Goal: Obtain resource: Obtain resource

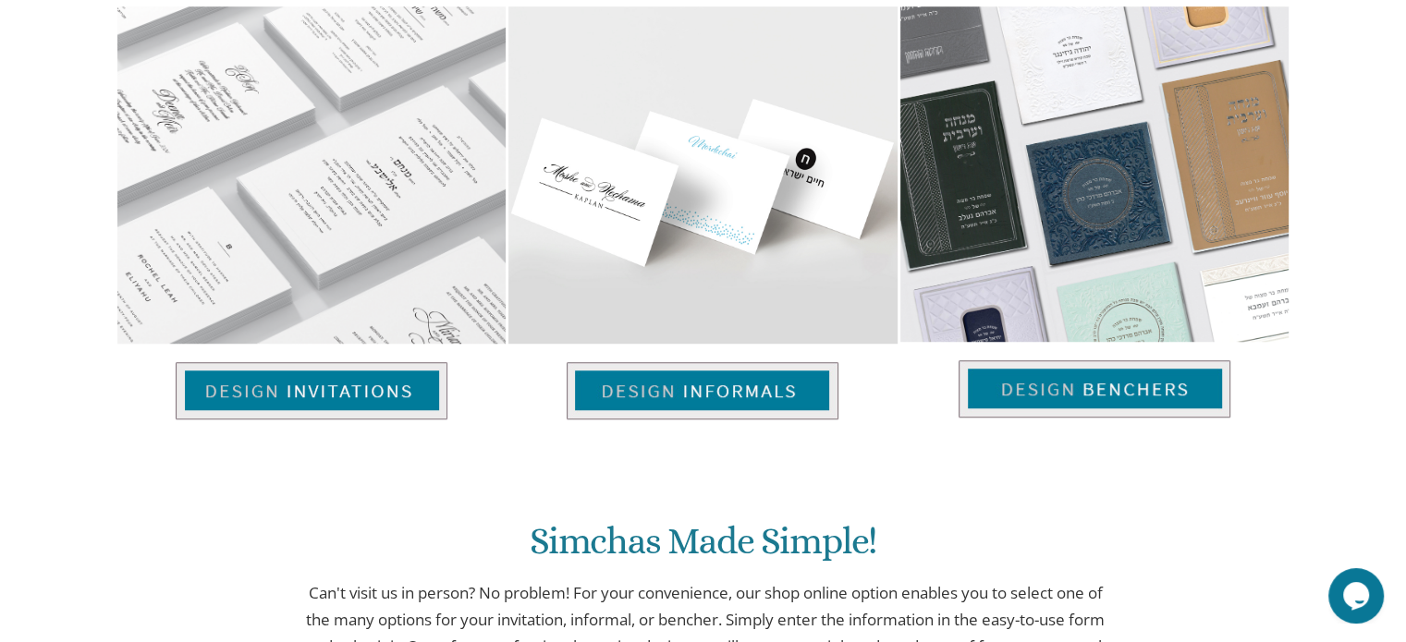
scroll to position [1313, 0]
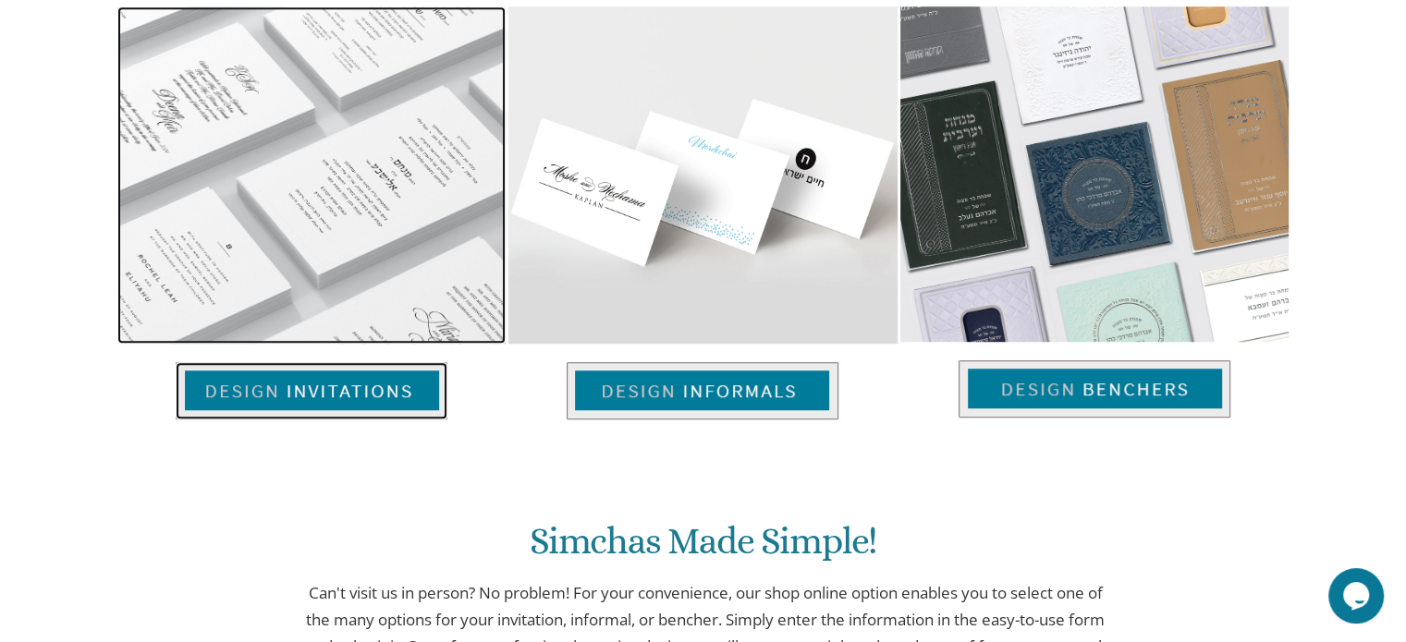
click at [410, 401] on img at bounding box center [312, 390] width 272 height 57
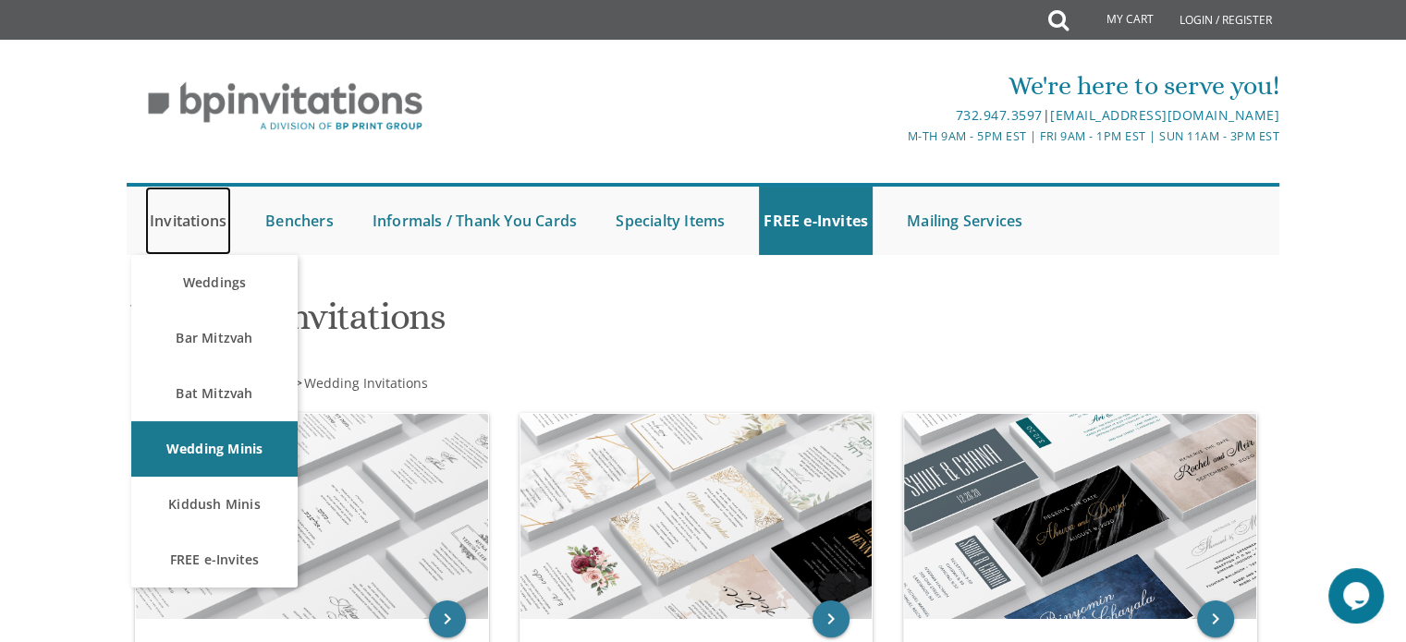
click at [206, 227] on link "Invitations" at bounding box center [188, 221] width 86 height 68
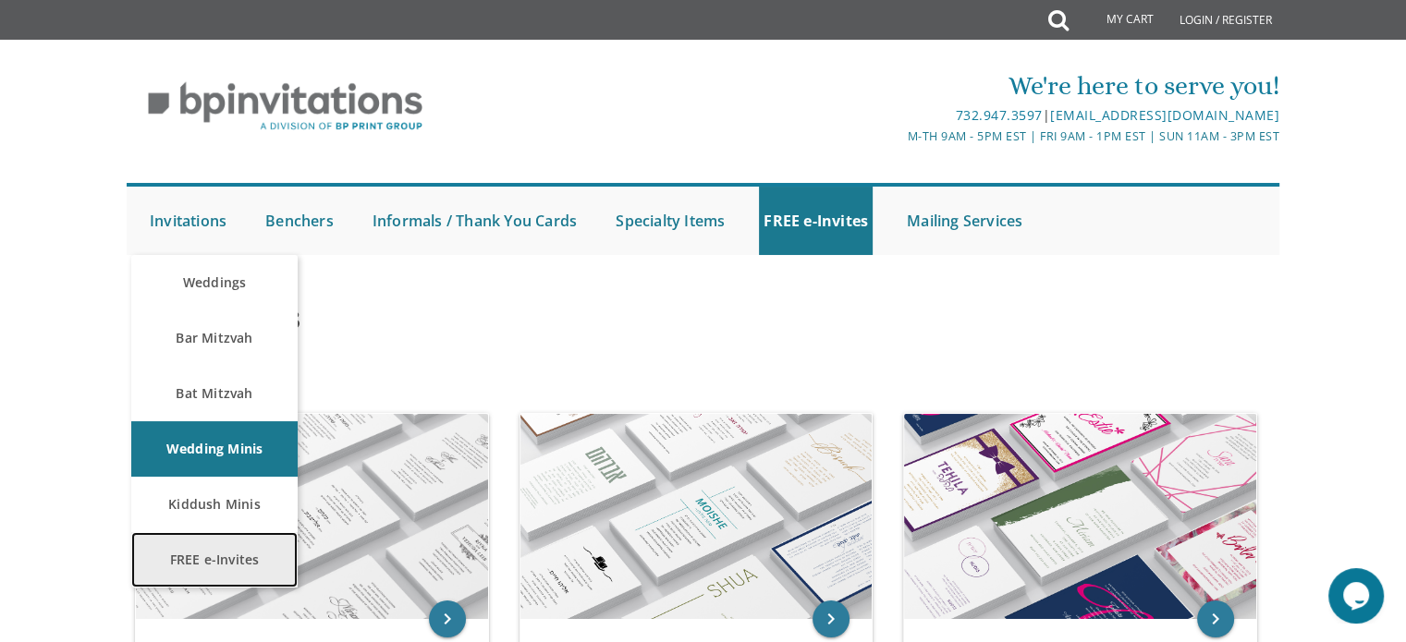
click at [226, 559] on link "FREE e-Invites" at bounding box center [214, 559] width 166 height 55
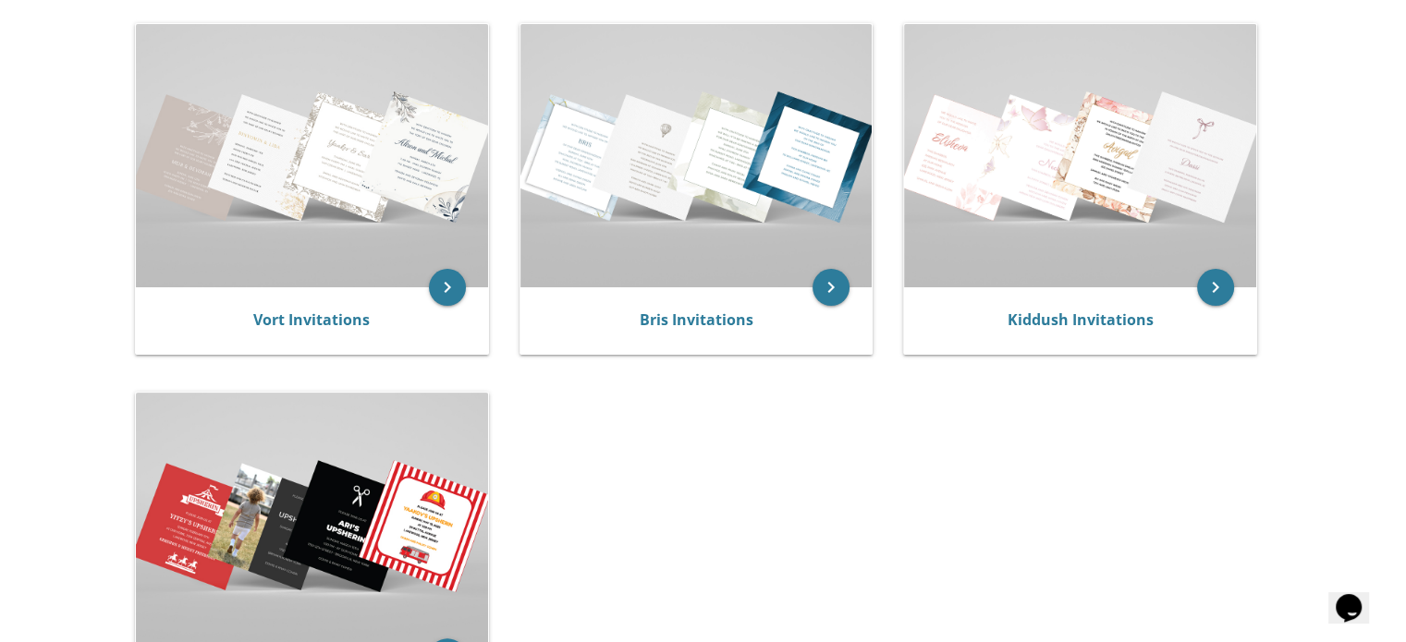
scroll to position [386, 0]
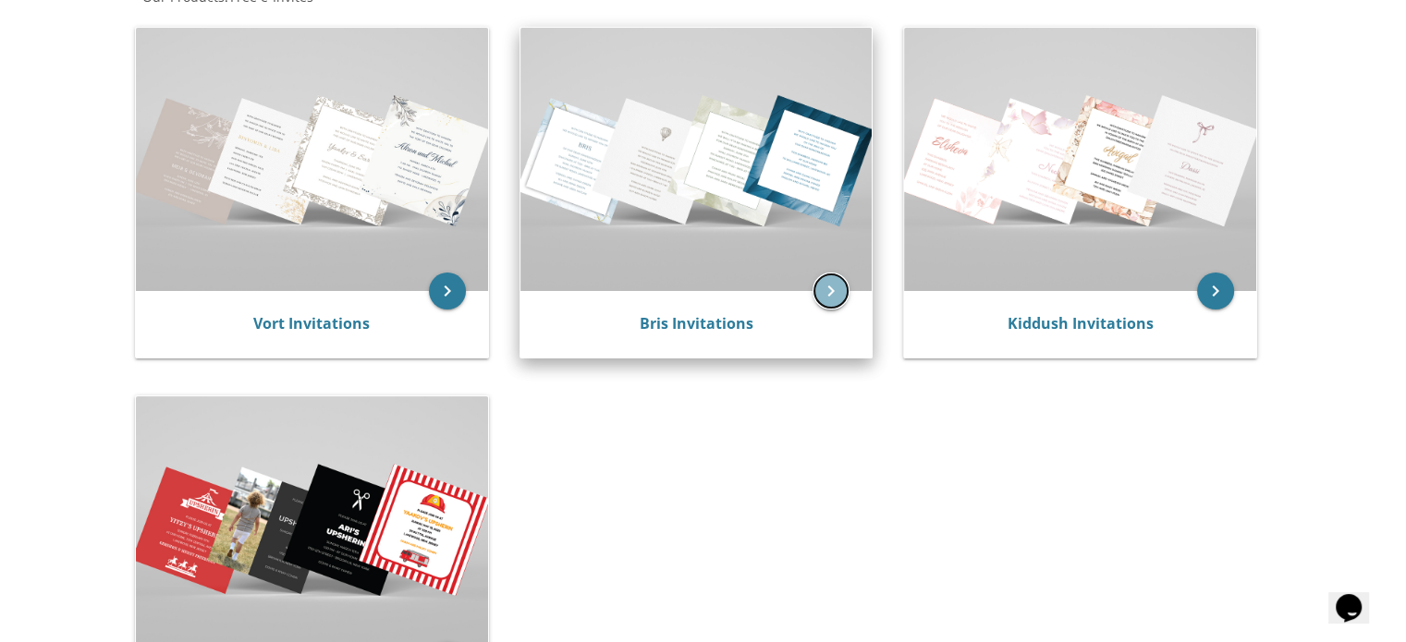
click at [821, 285] on icon "keyboard_arrow_right" at bounding box center [830, 291] width 37 height 37
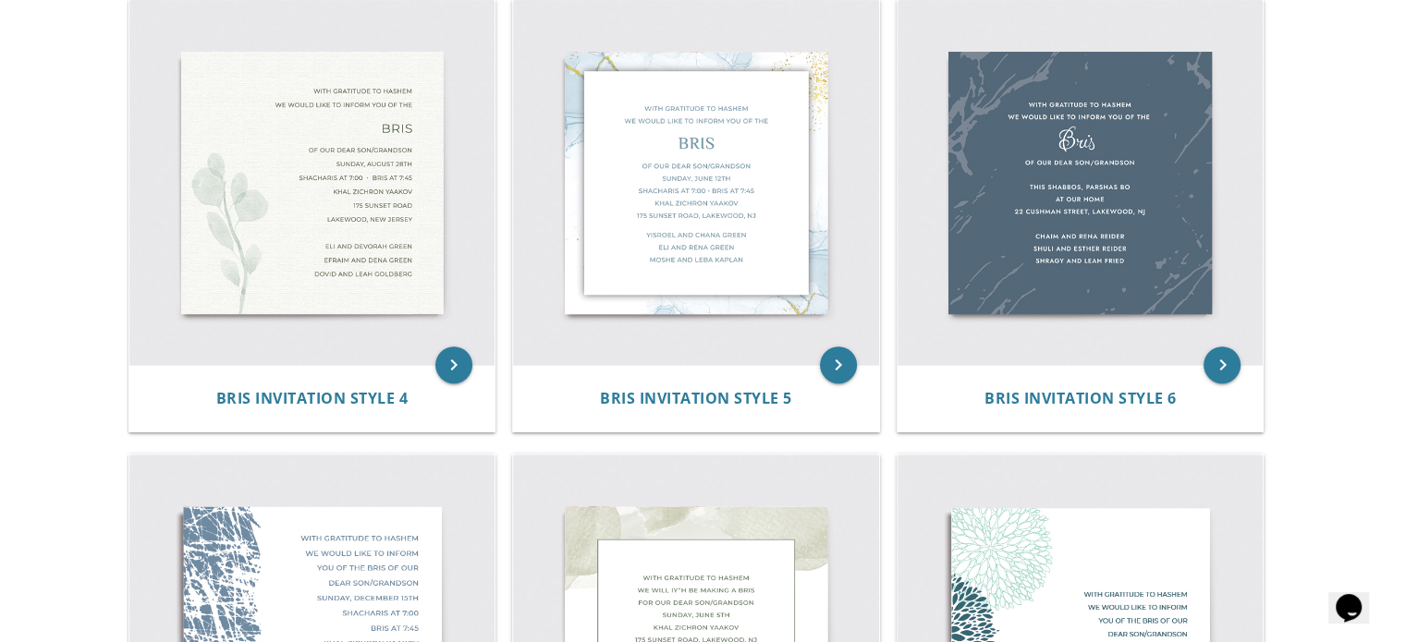
scroll to position [860, 0]
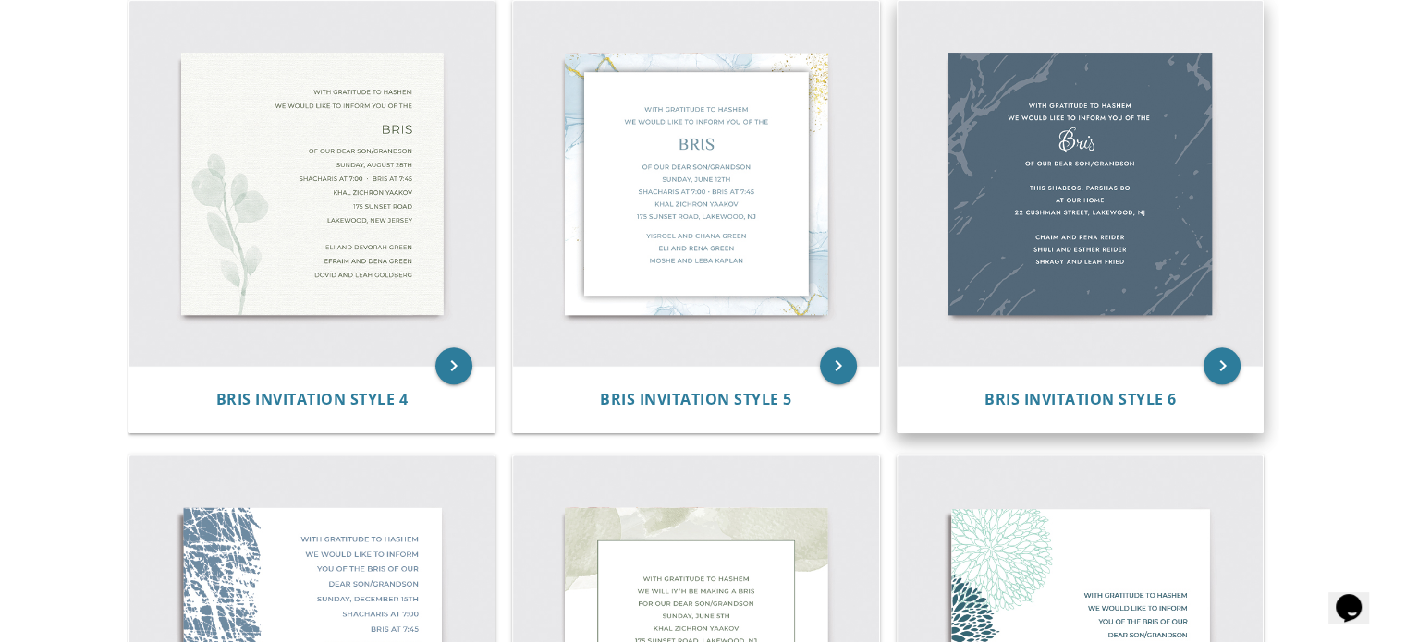
click at [1098, 214] on img at bounding box center [1081, 184] width 366 height 366
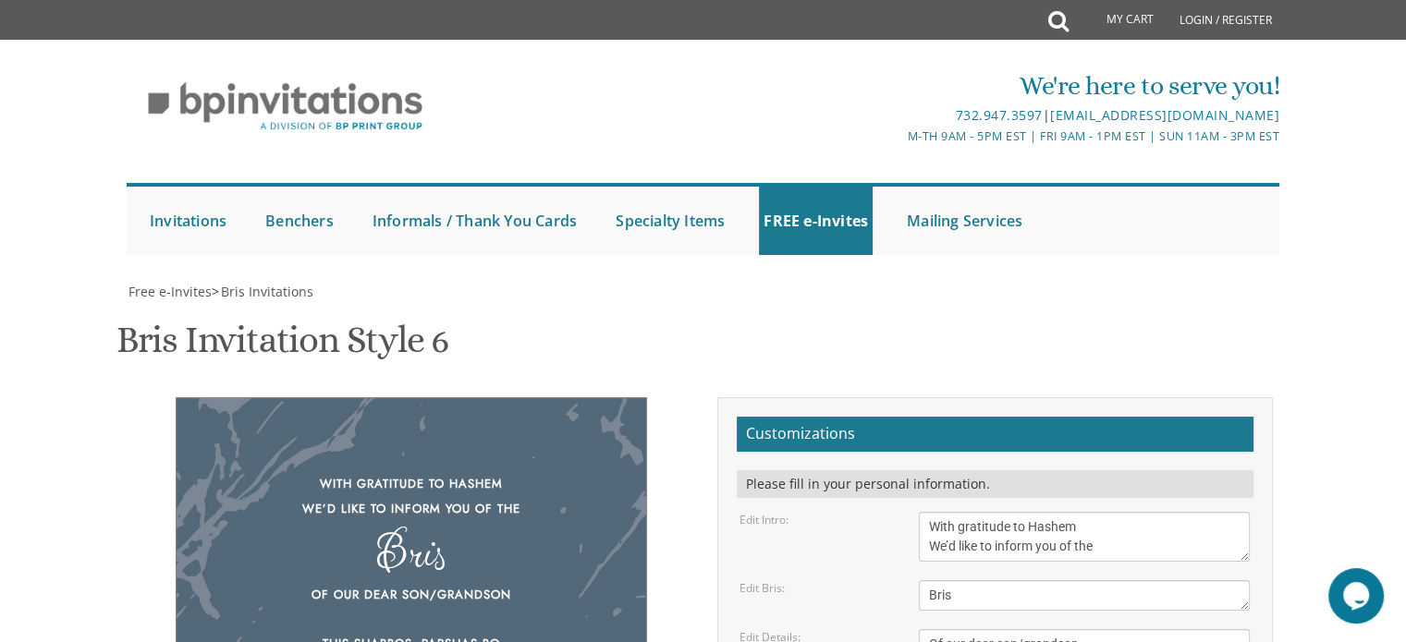
scroll to position [235, 0]
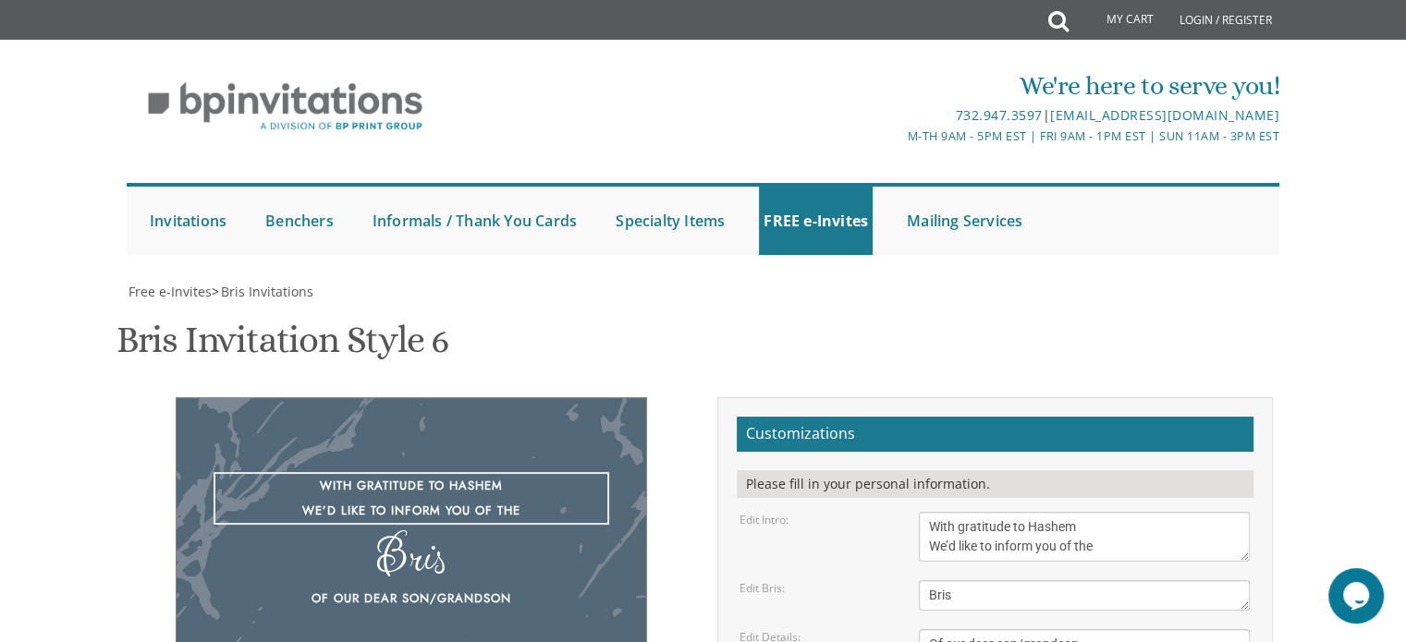
drag, startPoint x: 1105, startPoint y: 312, endPoint x: 998, endPoint y: 306, distance: 107.4
click at [998, 512] on textarea "With gratitude to Hashem We’d like to inform you of the" at bounding box center [1084, 537] width 331 height 50
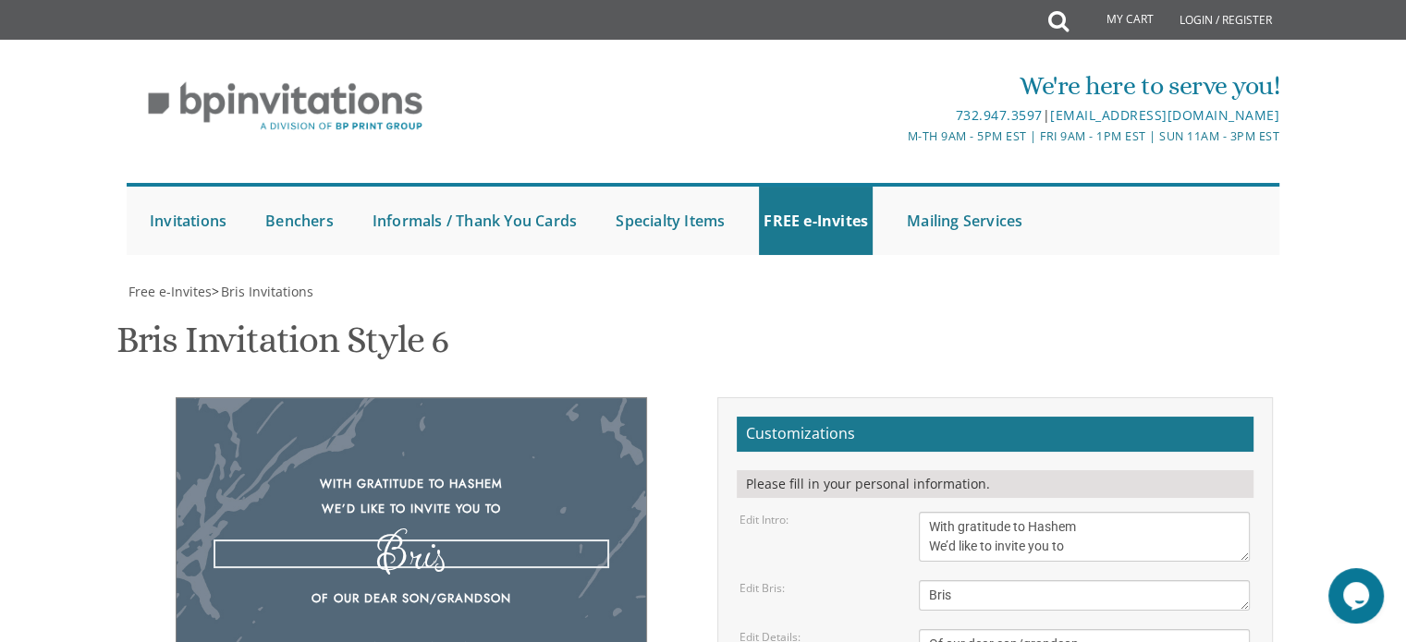
drag, startPoint x: 986, startPoint y: 356, endPoint x: 898, endPoint y: 361, distance: 88.0
click at [898, 580] on div "Edit Bris: Bris" at bounding box center [995, 595] width 538 height 31
click at [1105, 512] on textarea "With gratitude to Hashem We’d like to inform you of the" at bounding box center [1084, 537] width 331 height 50
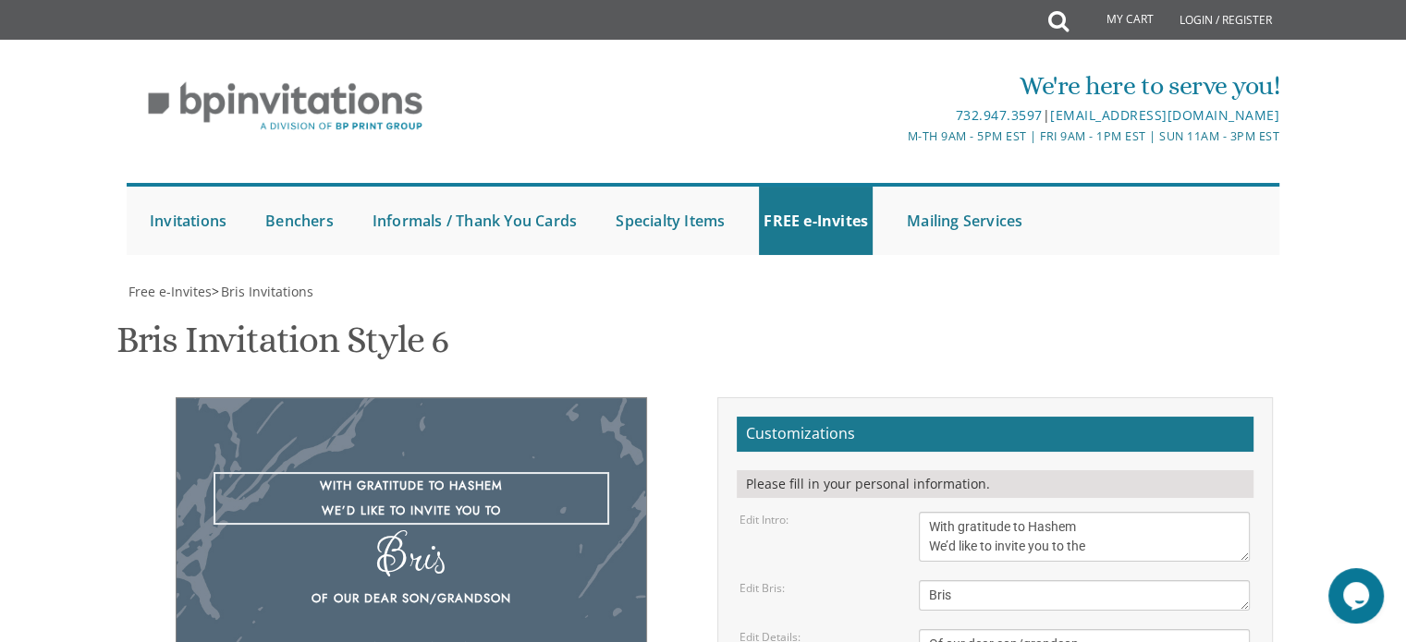
type textarea "With gratitude to Hashem We’d like to invite you to the"
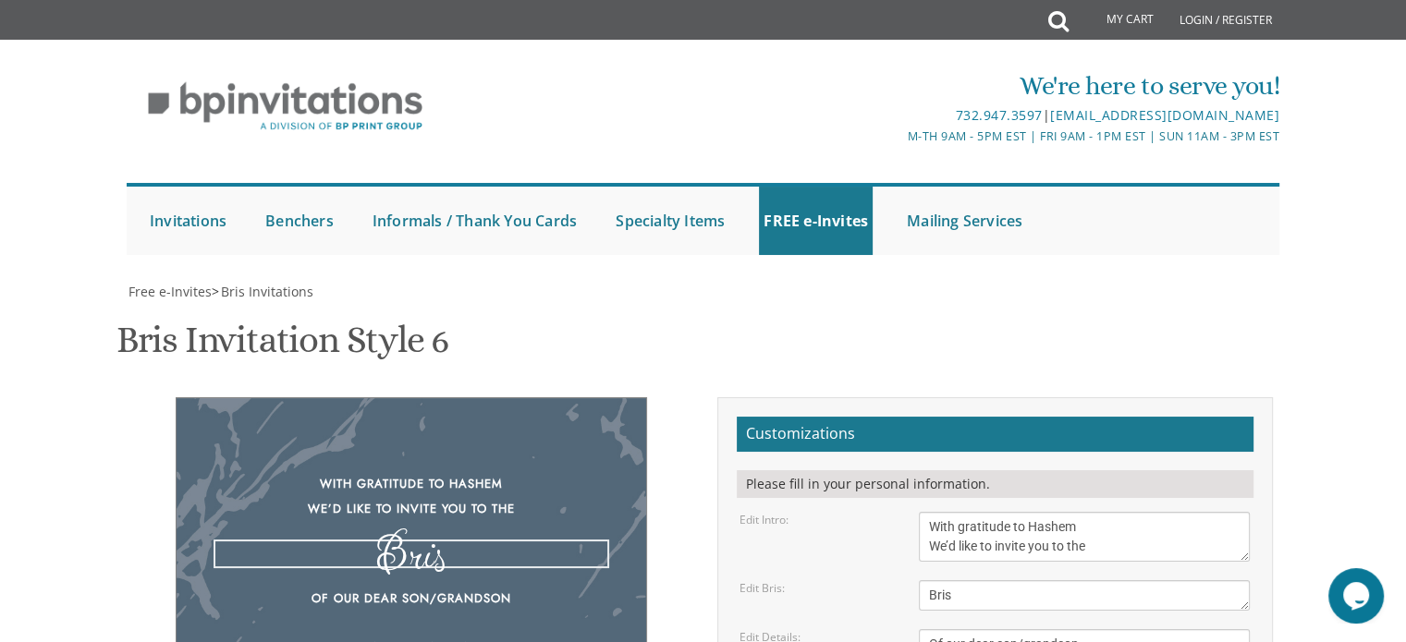
drag, startPoint x: 1056, startPoint y: 358, endPoint x: 861, endPoint y: 359, distance: 195.0
click at [861, 580] on div "Edit Bris: Bris" at bounding box center [995, 595] width 538 height 31
type textarea "Shalom Zachar"
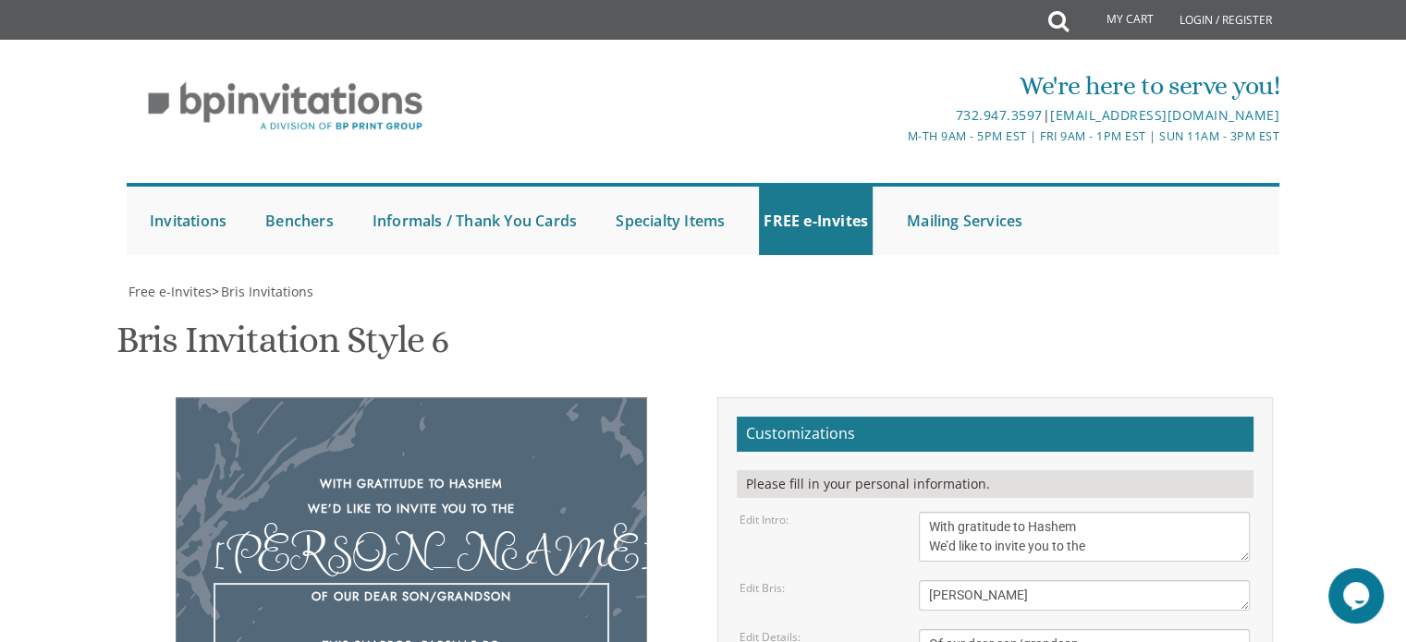
drag, startPoint x: 1077, startPoint y: 446, endPoint x: 1019, endPoint y: 447, distance: 58.2
drag, startPoint x: 1019, startPoint y: 447, endPoint x: 1074, endPoint y: 461, distance: 57.2
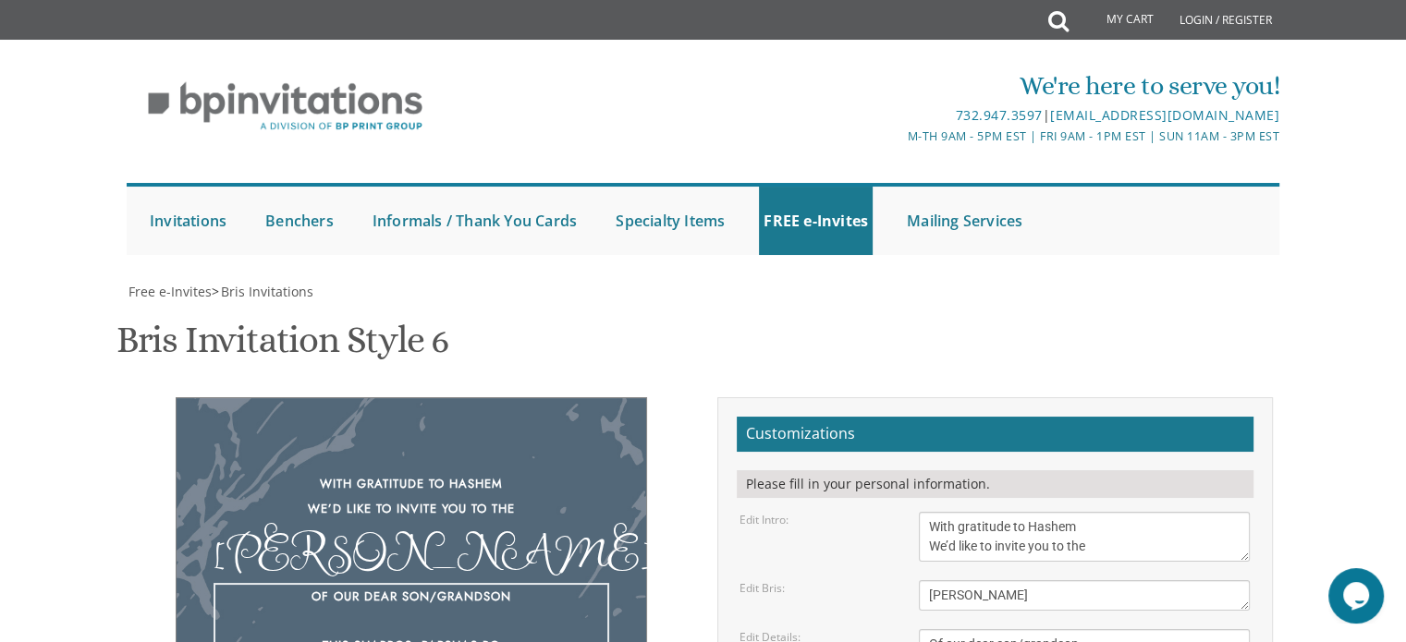
type textarea "Of our dear son/grandson This Friday night at our home 22 Cushman Street, Lakew…"
drag, startPoint x: 1074, startPoint y: 528, endPoint x: 929, endPoint y: 532, distance: 145.2
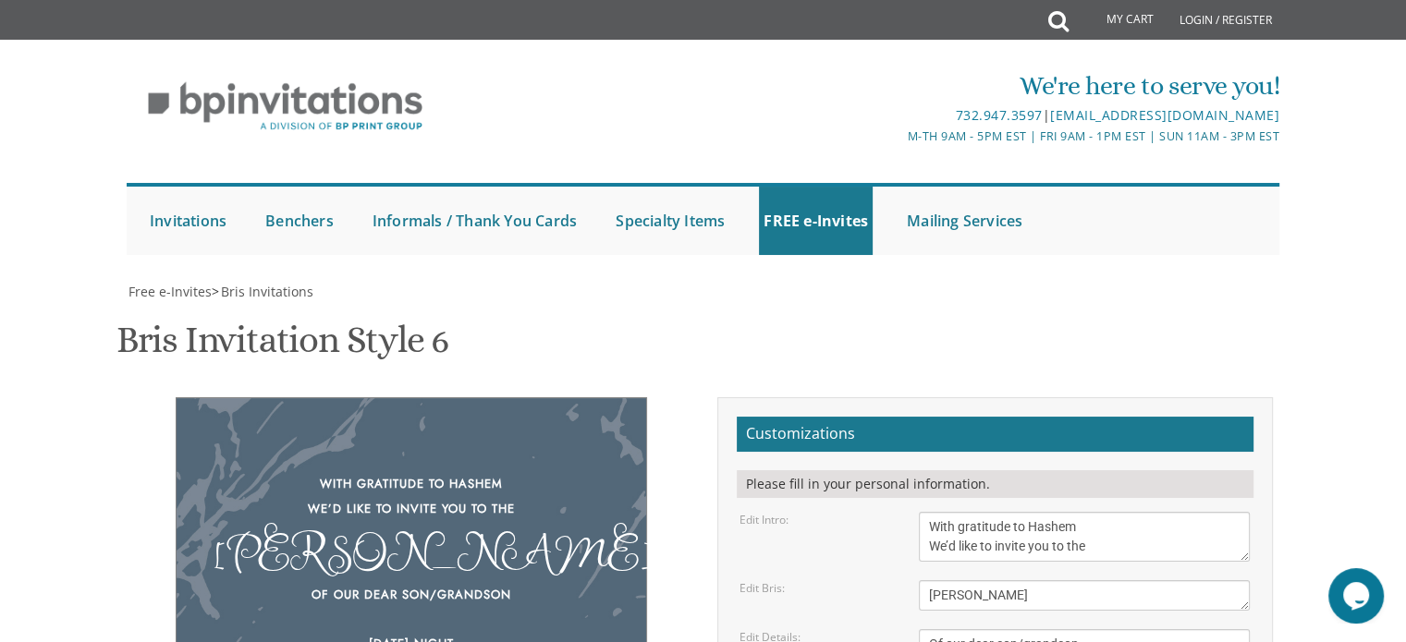
drag, startPoint x: 1069, startPoint y: 574, endPoint x: 934, endPoint y: 556, distance: 137.1
type textarea "May and Ducie Kulik Avrumi and Chana Miriam Wilhelm"
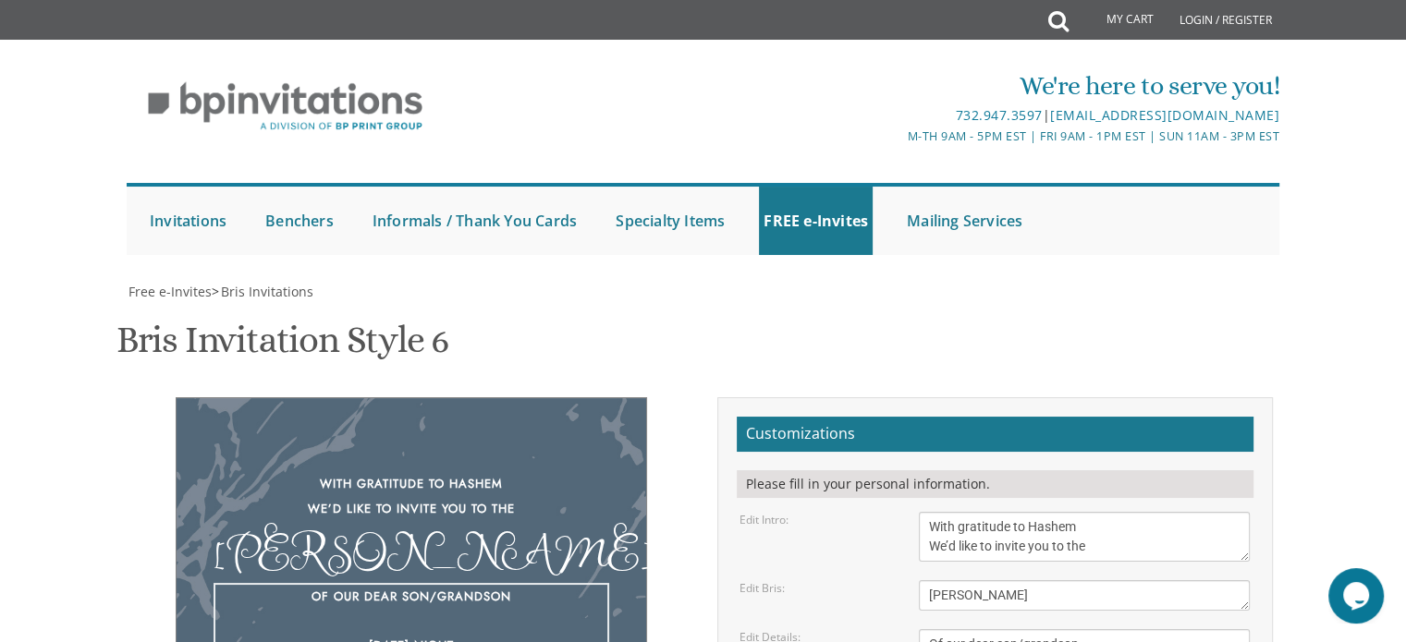
drag, startPoint x: 1142, startPoint y: 403, endPoint x: 921, endPoint y: 402, distance: 221.8
drag, startPoint x: 1002, startPoint y: 380, endPoint x: 961, endPoint y: 378, distance: 40.7
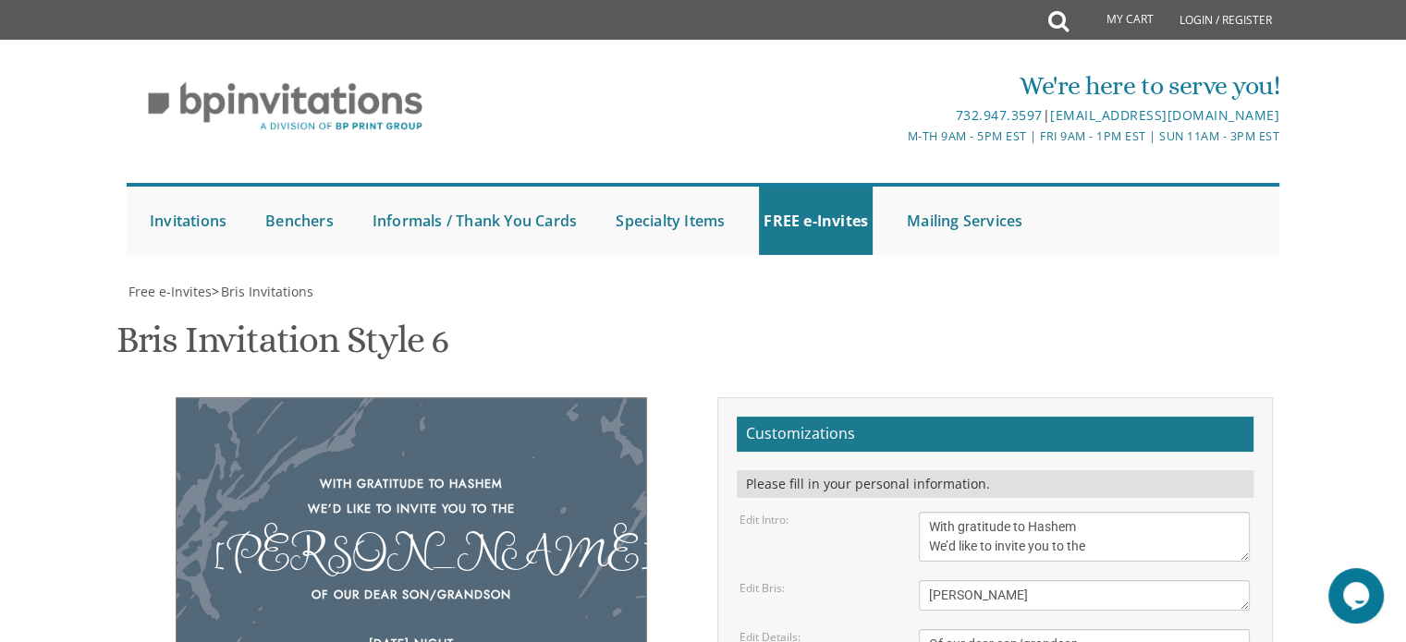
scroll to position [303, 0]
drag, startPoint x: 1130, startPoint y: 417, endPoint x: 1020, endPoint y: 414, distance: 110.0
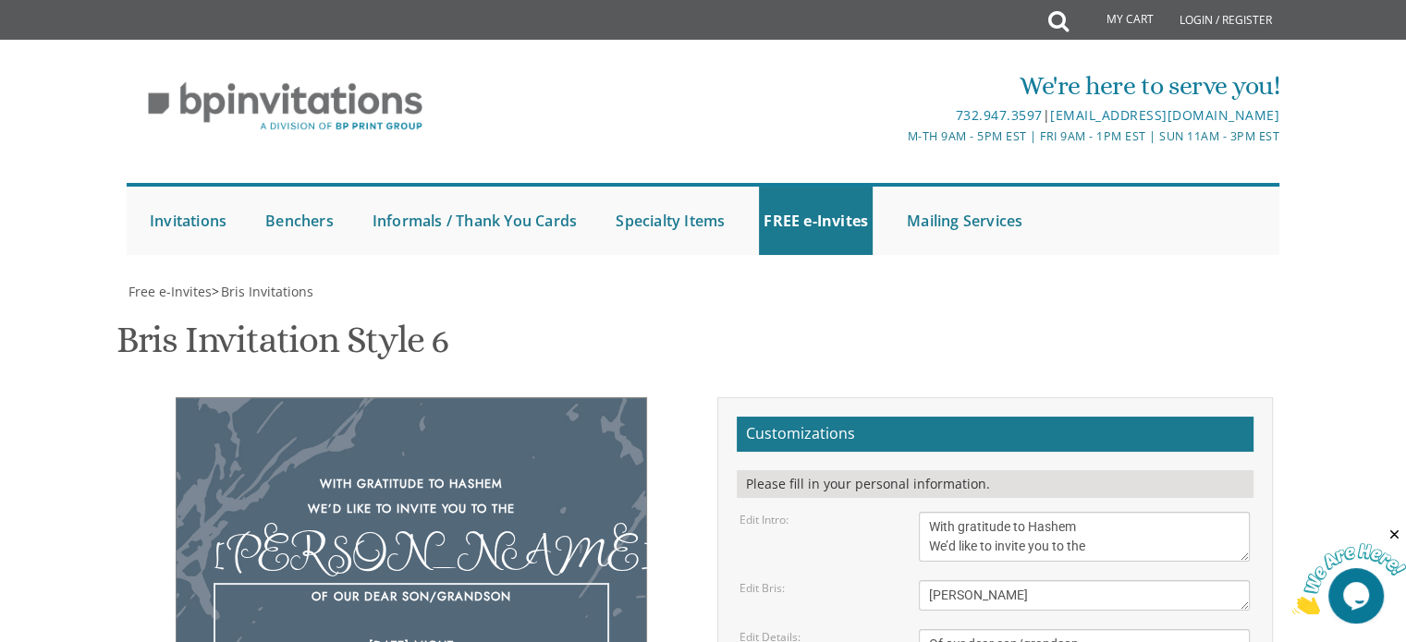
type textarea "Of our dear son/grandson This Friday night at our Bungalow 18 Linden Court, Uni…"
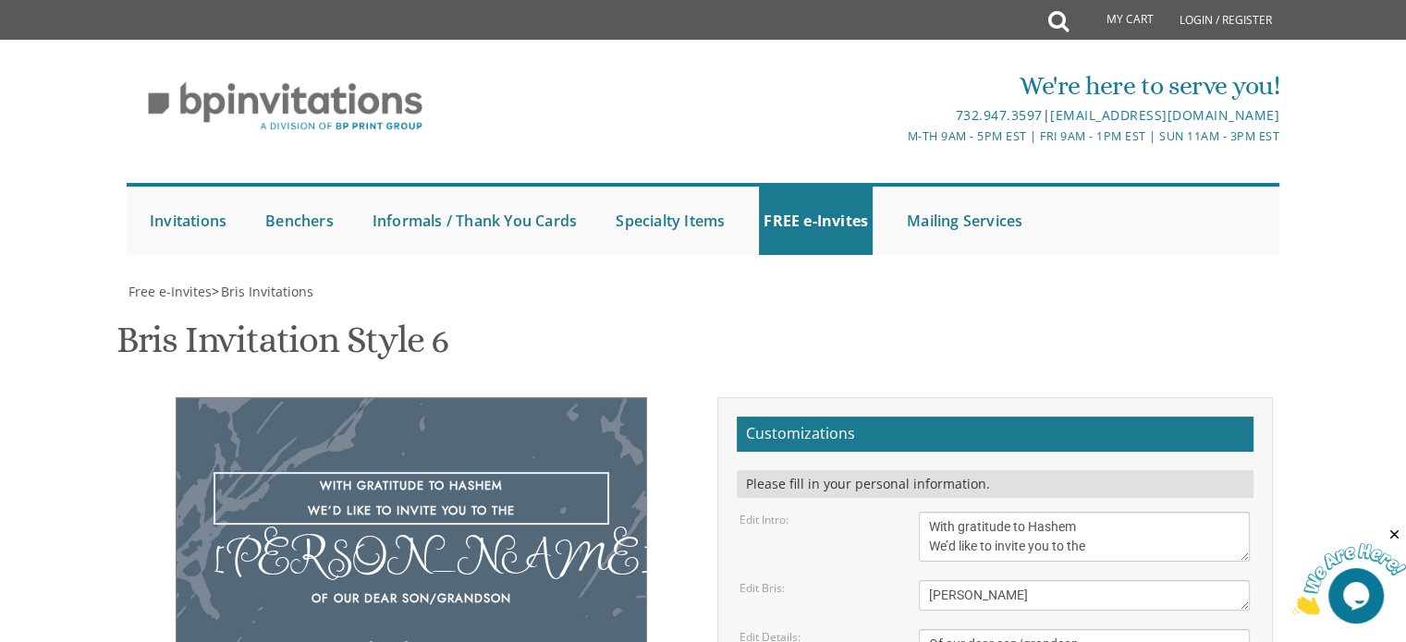
drag, startPoint x: 1102, startPoint y: 248, endPoint x: 930, endPoint y: 184, distance: 183.4
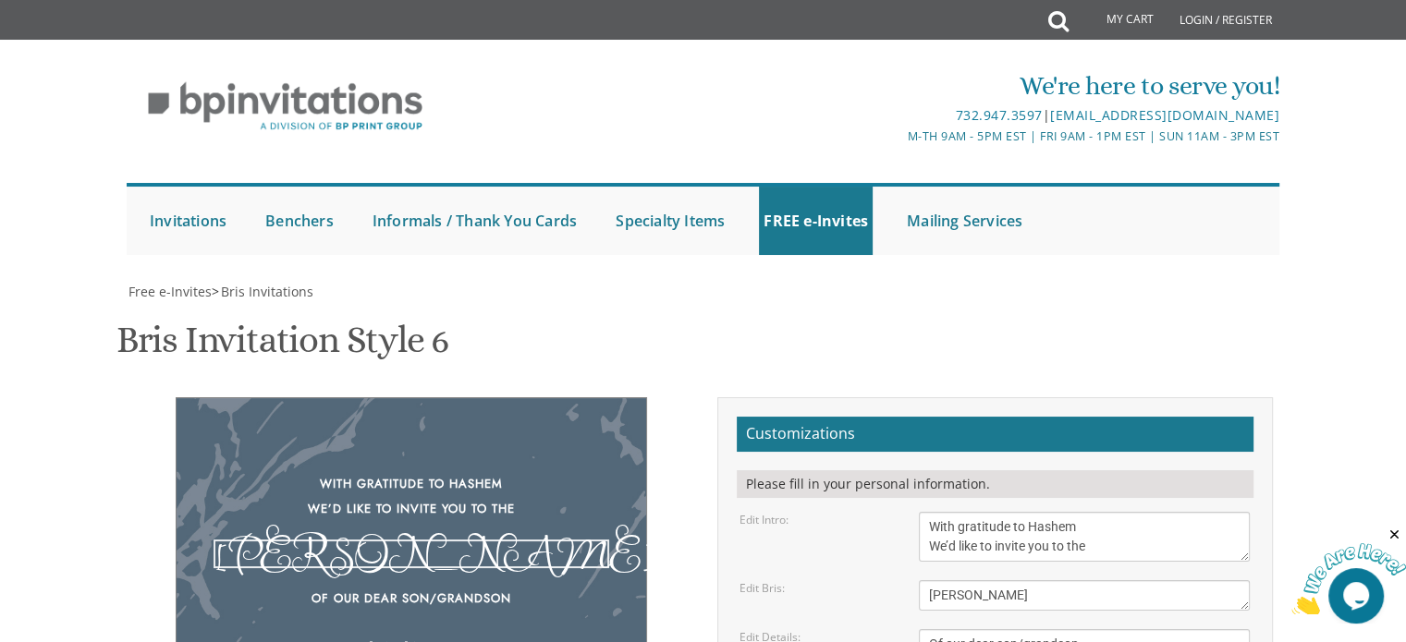
drag, startPoint x: 1025, startPoint y: 288, endPoint x: 904, endPoint y: 289, distance: 121.1
click at [905, 580] on div "Bris" at bounding box center [1084, 595] width 359 height 31
paste textarea "With gratitude to Hashem We’d like to invite you to the"
type textarea "Shalom Zachar"
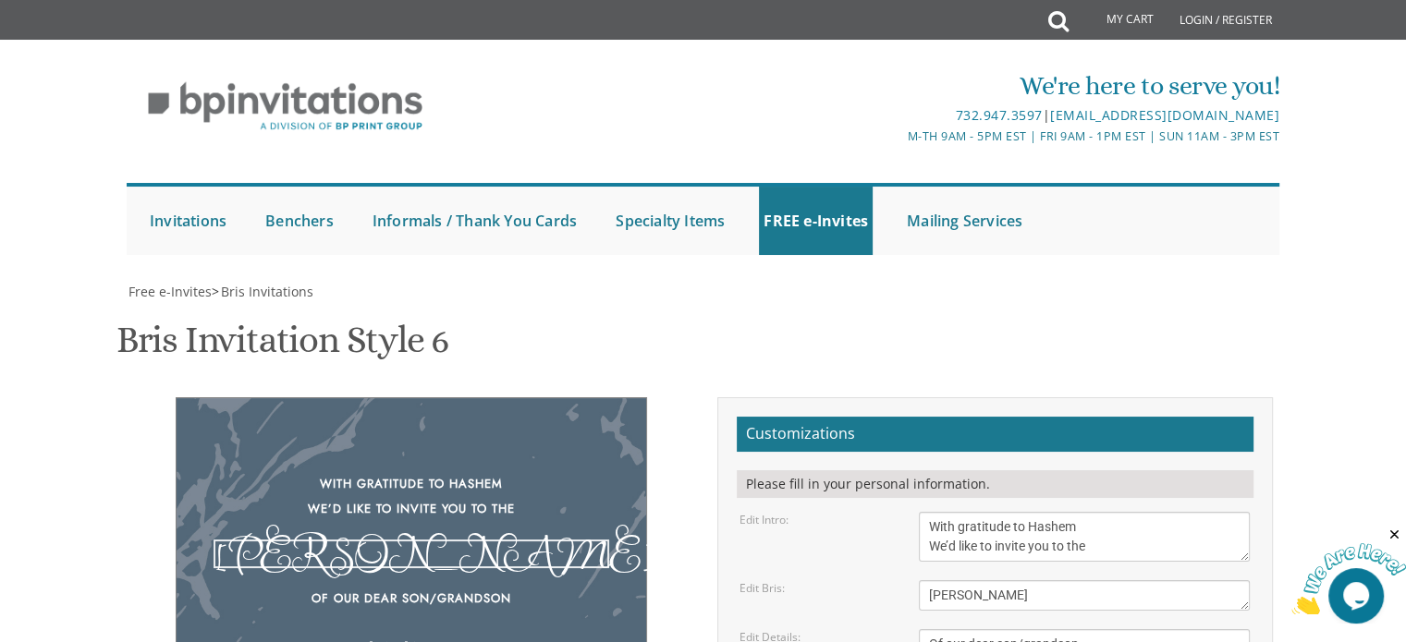
scroll to position [0, 0]
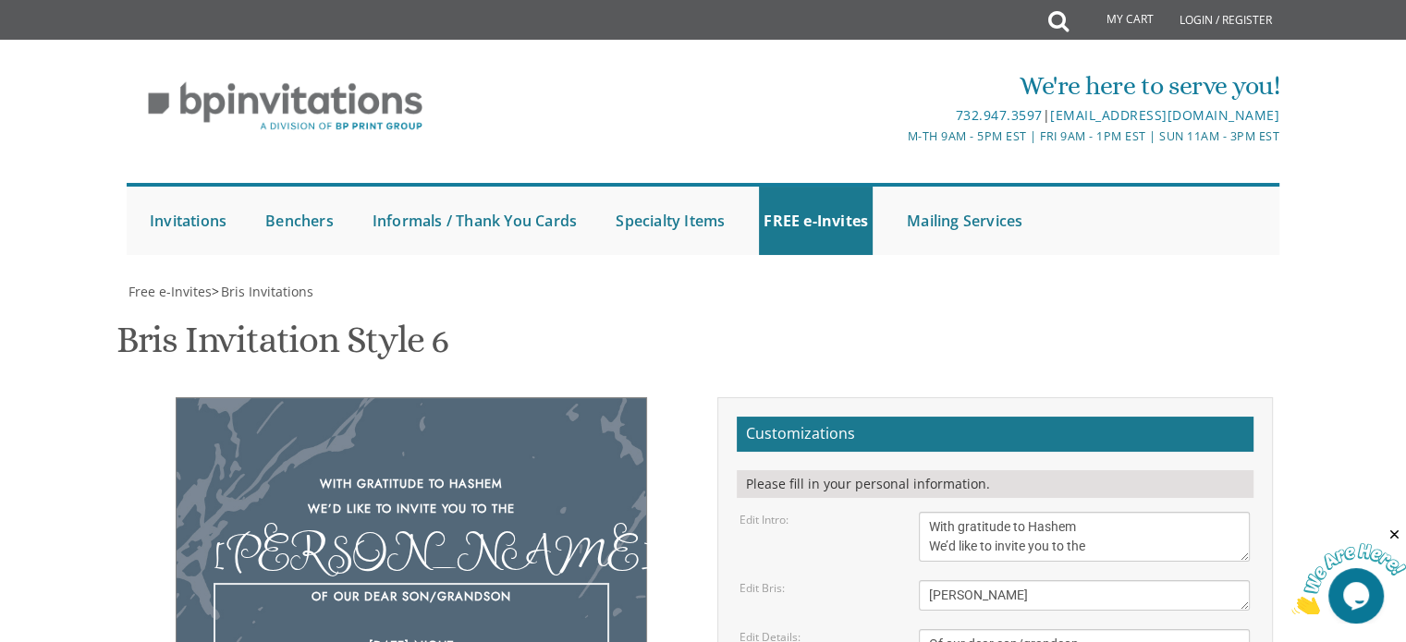
drag, startPoint x: 1081, startPoint y: 424, endPoint x: 925, endPoint y: 330, distance: 181.7
drag, startPoint x: 1137, startPoint y: 478, endPoint x: 910, endPoint y: 448, distance: 229.3
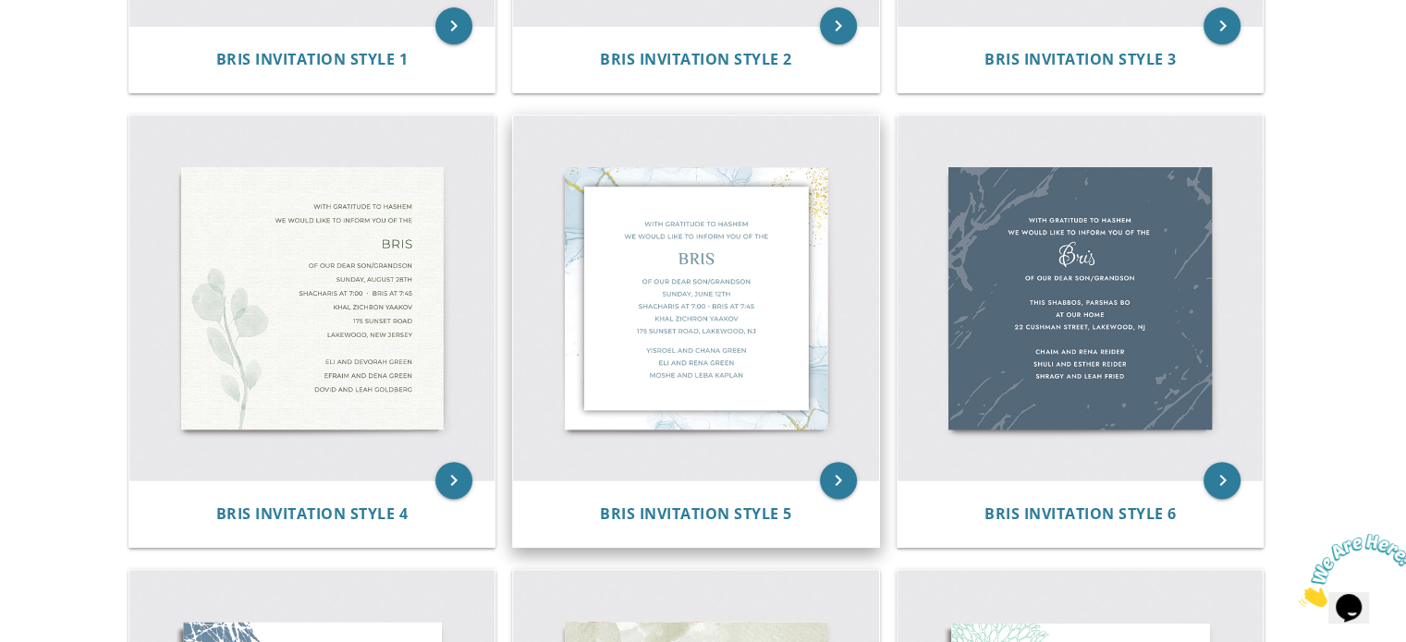
scroll to position [744, 0]
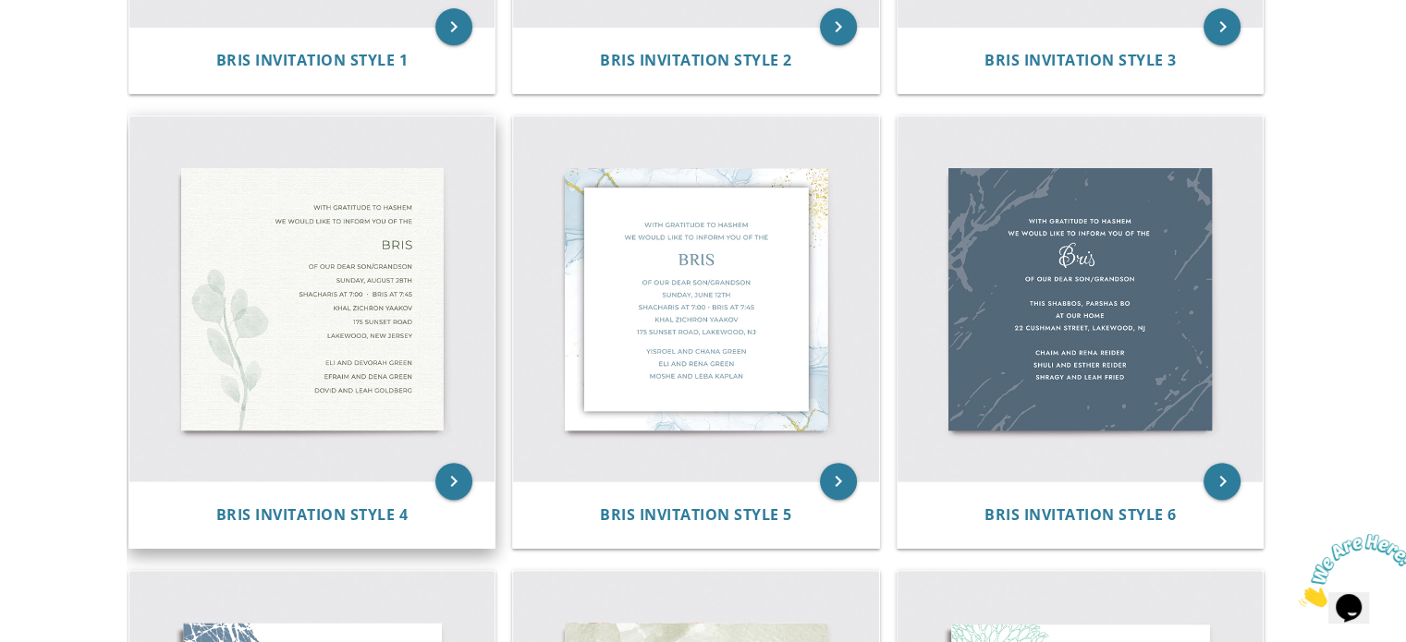
click at [398, 368] on img at bounding box center [312, 299] width 366 height 366
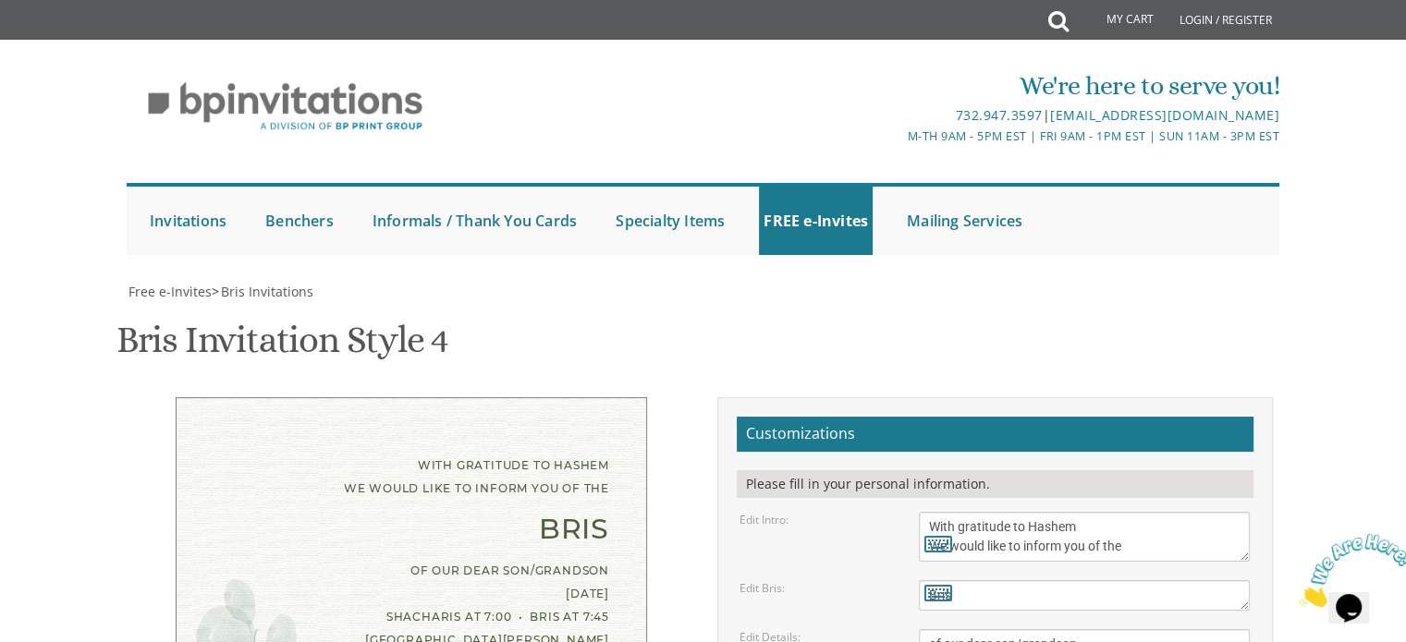
scroll to position [320, 0]
click at [1141, 512] on textarea "With gratitude to Hashem We would like to inform you of the" at bounding box center [1084, 537] width 331 height 50
drag, startPoint x: 1133, startPoint y: 224, endPoint x: 902, endPoint y: 203, distance: 232.0
click at [902, 512] on div "Edit Intro: With gratitude to Hashem We would like to inform you of the" at bounding box center [995, 537] width 538 height 50
paste textarea "’d like to invite you to the"
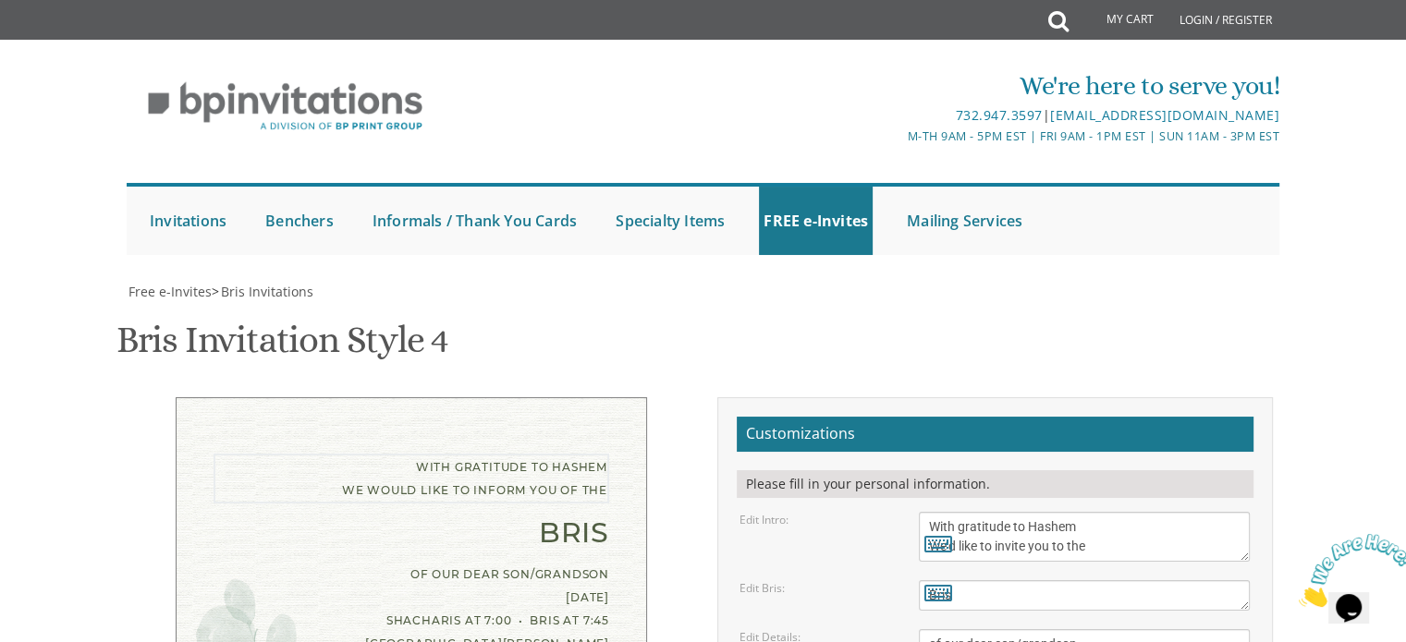
type textarea "With gratitude to Hashem We’d like to invite you to the"
click at [863, 512] on div "Edit Intro: With gratitude to Hashem We would like to inform you of the" at bounding box center [995, 537] width 538 height 50
drag, startPoint x: 958, startPoint y: 277, endPoint x: 919, endPoint y: 275, distance: 38.9
click at [919, 580] on textarea "Bris" at bounding box center [1084, 595] width 331 height 31
paste textarea "Shalom Zachar"
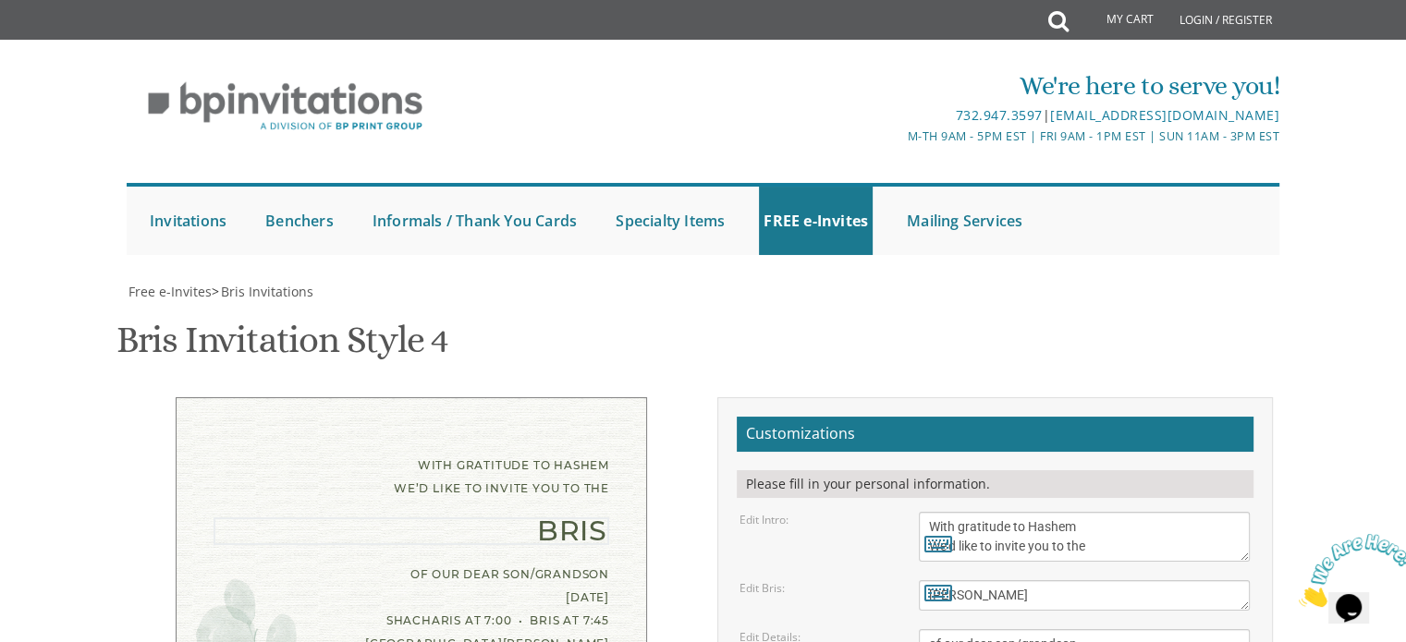
click at [919, 580] on textarea "Bris" at bounding box center [1084, 595] width 331 height 31
type textarea "Shalom Zachar"
drag, startPoint x: 1057, startPoint y: 426, endPoint x: 917, endPoint y: 328, distance: 171.3
paste textarea "Of our dear son/grandson This Friday night at our Bungalow 18 Linden Court, Uni…"
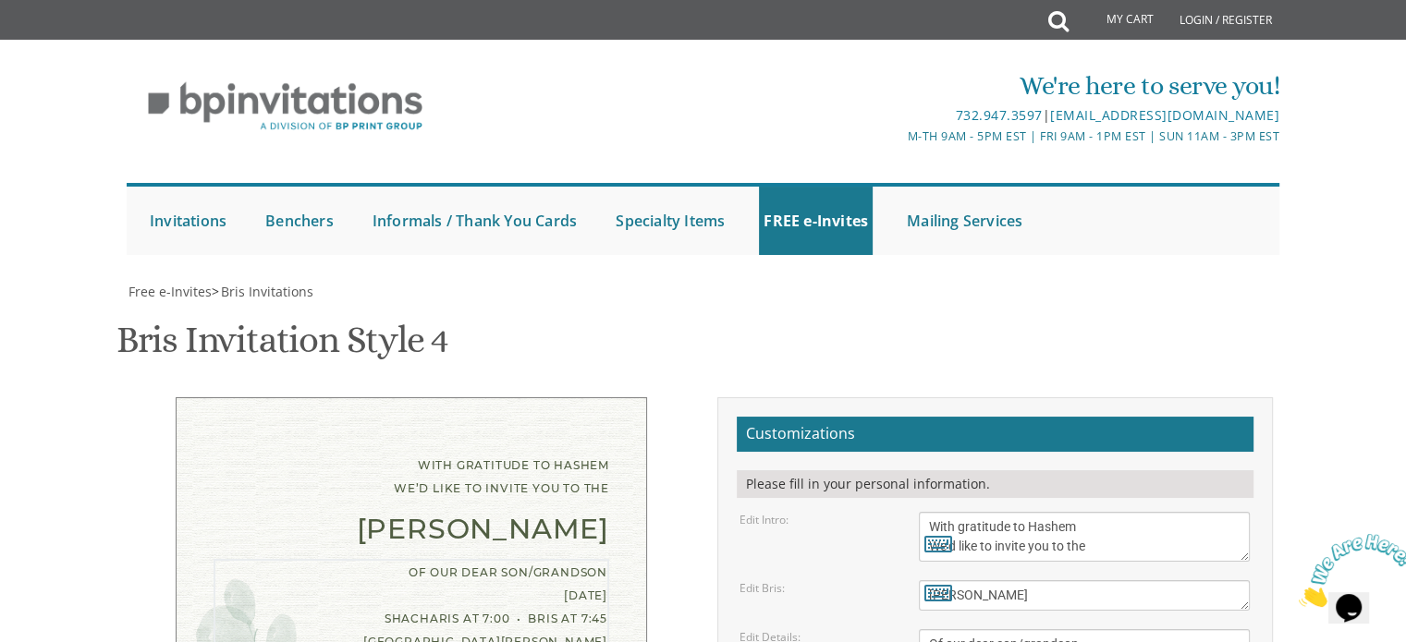
type textarea "Of our dear son/grandson This Friday night at our Bungalow 18 Linden Court, Uni…"
drag, startPoint x: 1082, startPoint y: 506, endPoint x: 910, endPoint y: 431, distance: 187.5
paste textarea "May and Ducie Kulik Avrumi and Chana Miriam Wilhelm"
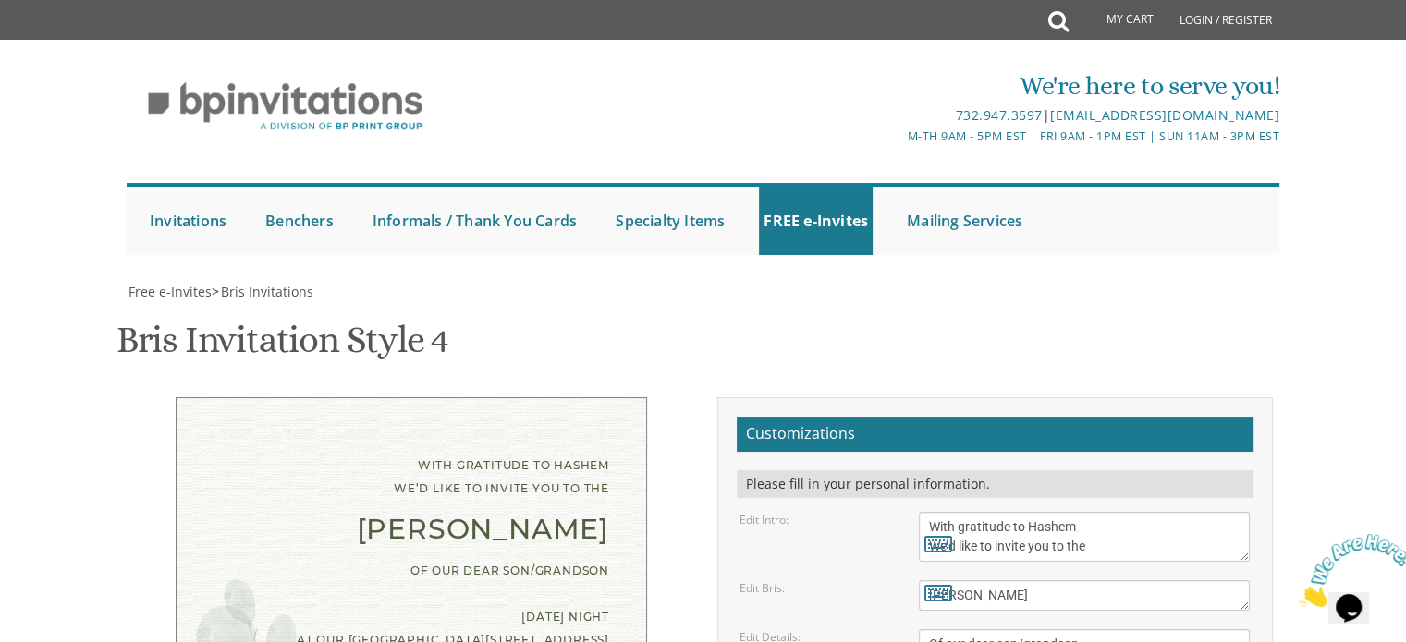
type textarea "May and Ducie Kulik Avrumi and Chana Miriam Wilhelm"
type input "ahuvawilhelm@gmail.com"
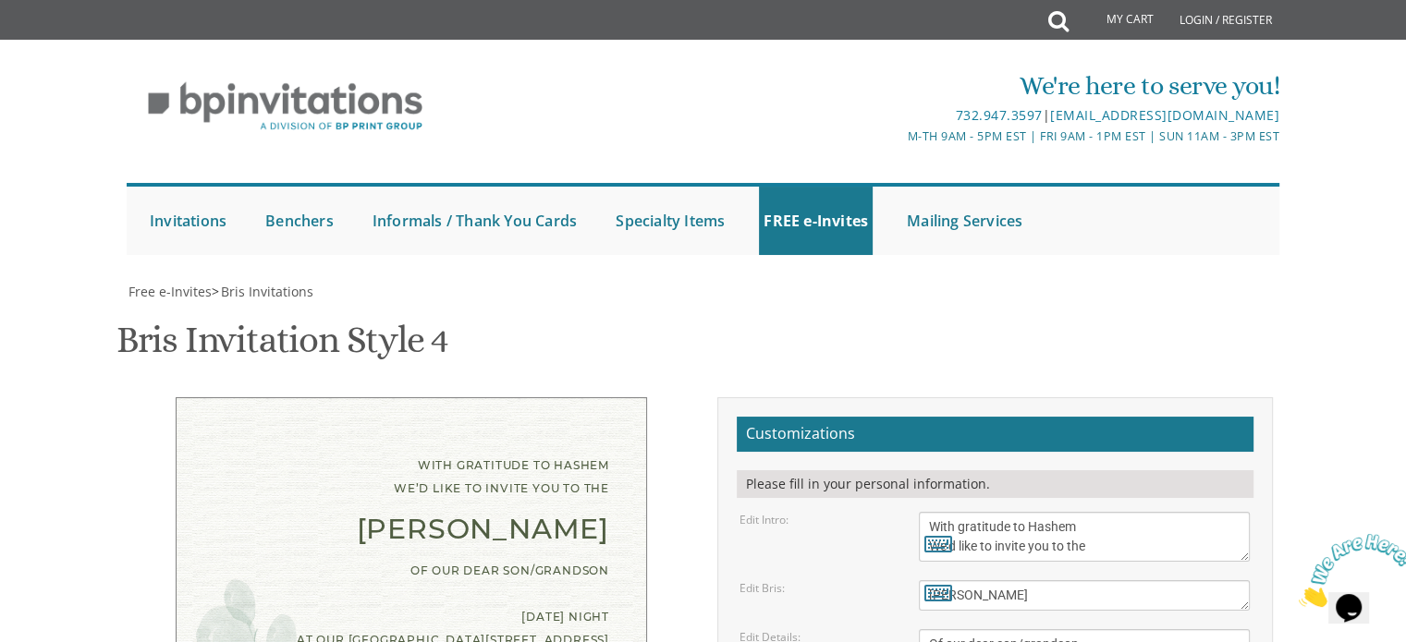
scroll to position [309, 0]
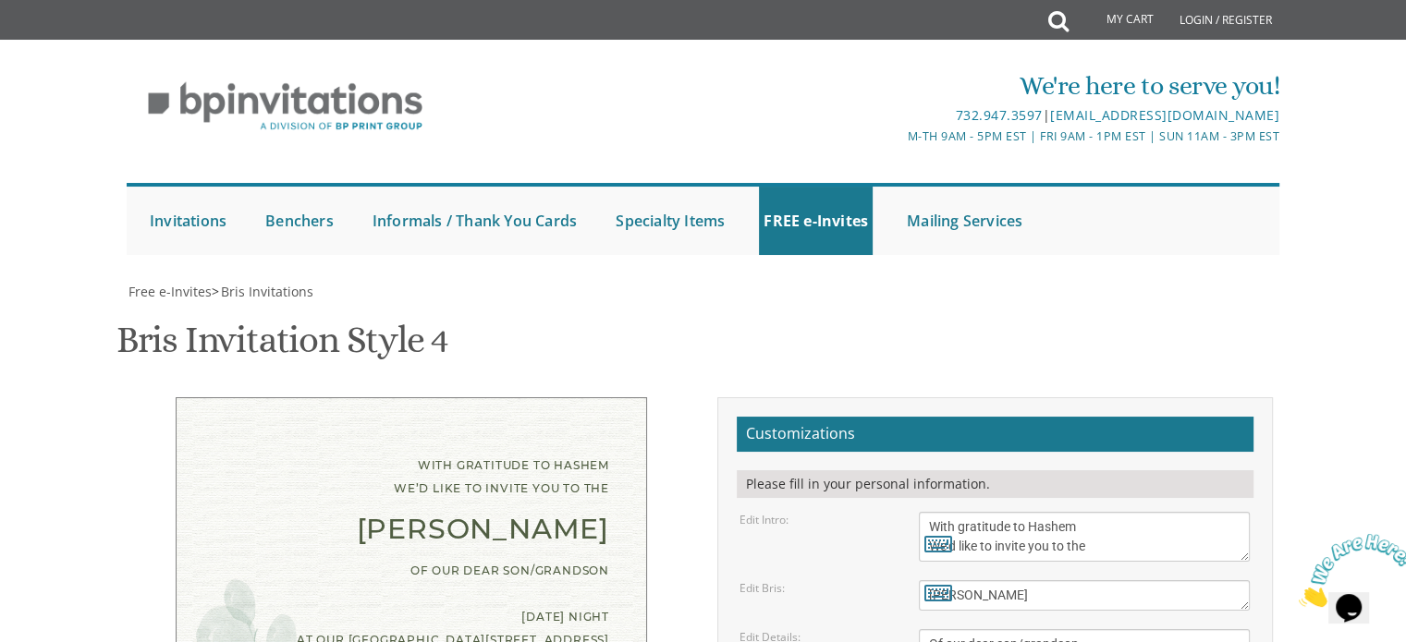
type textarea "May and Ducie Kulik Moshe and Raizy Kulik Avrumie and Chana Miriam Wilhelm"
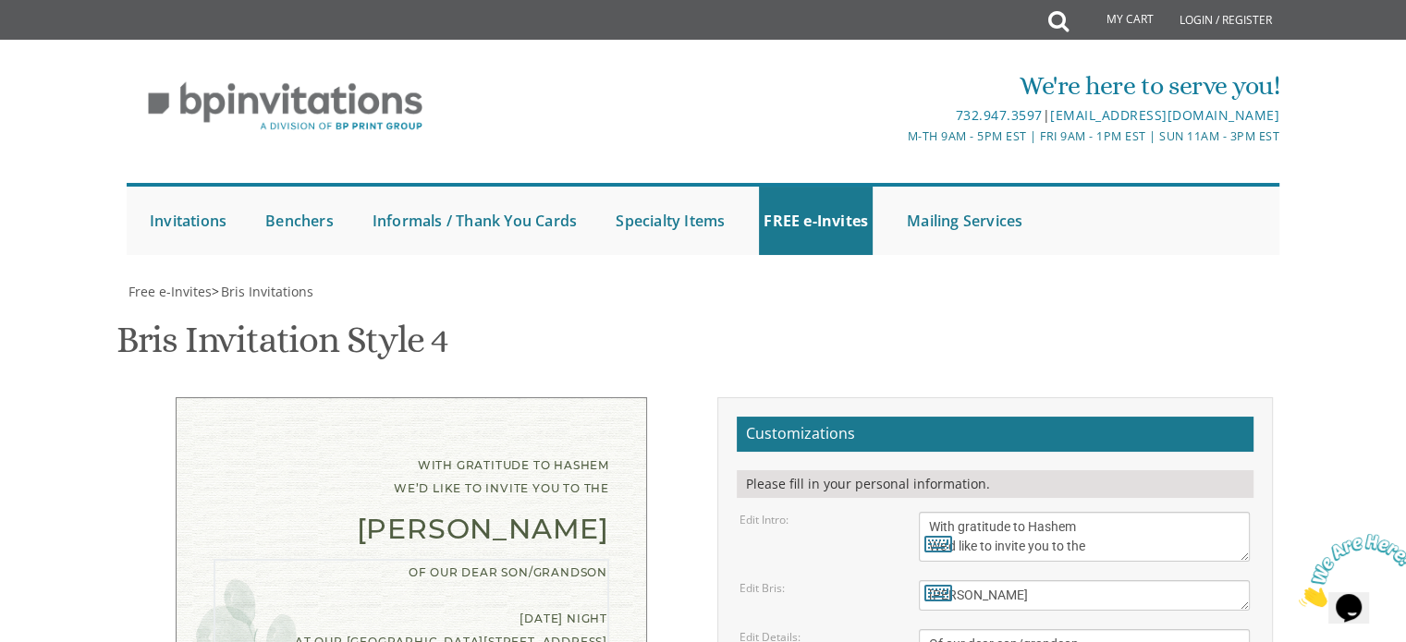
type textarea "Of our dear son/grandson Tonight at our Bungalow Unit 60"
